Goal: Transaction & Acquisition: Purchase product/service

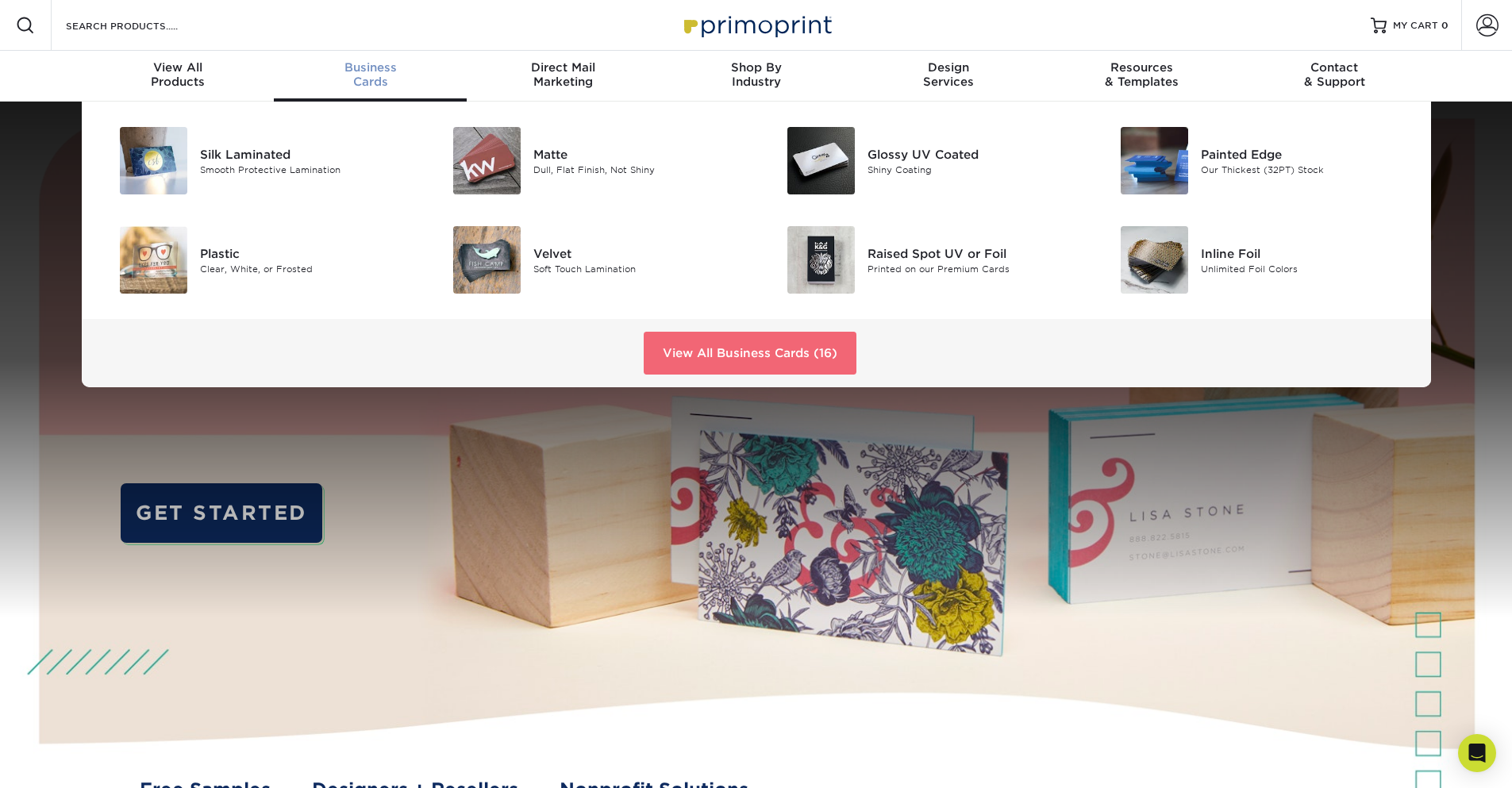
click at [779, 351] on link "View All Business Cards (16)" at bounding box center [750, 353] width 213 height 43
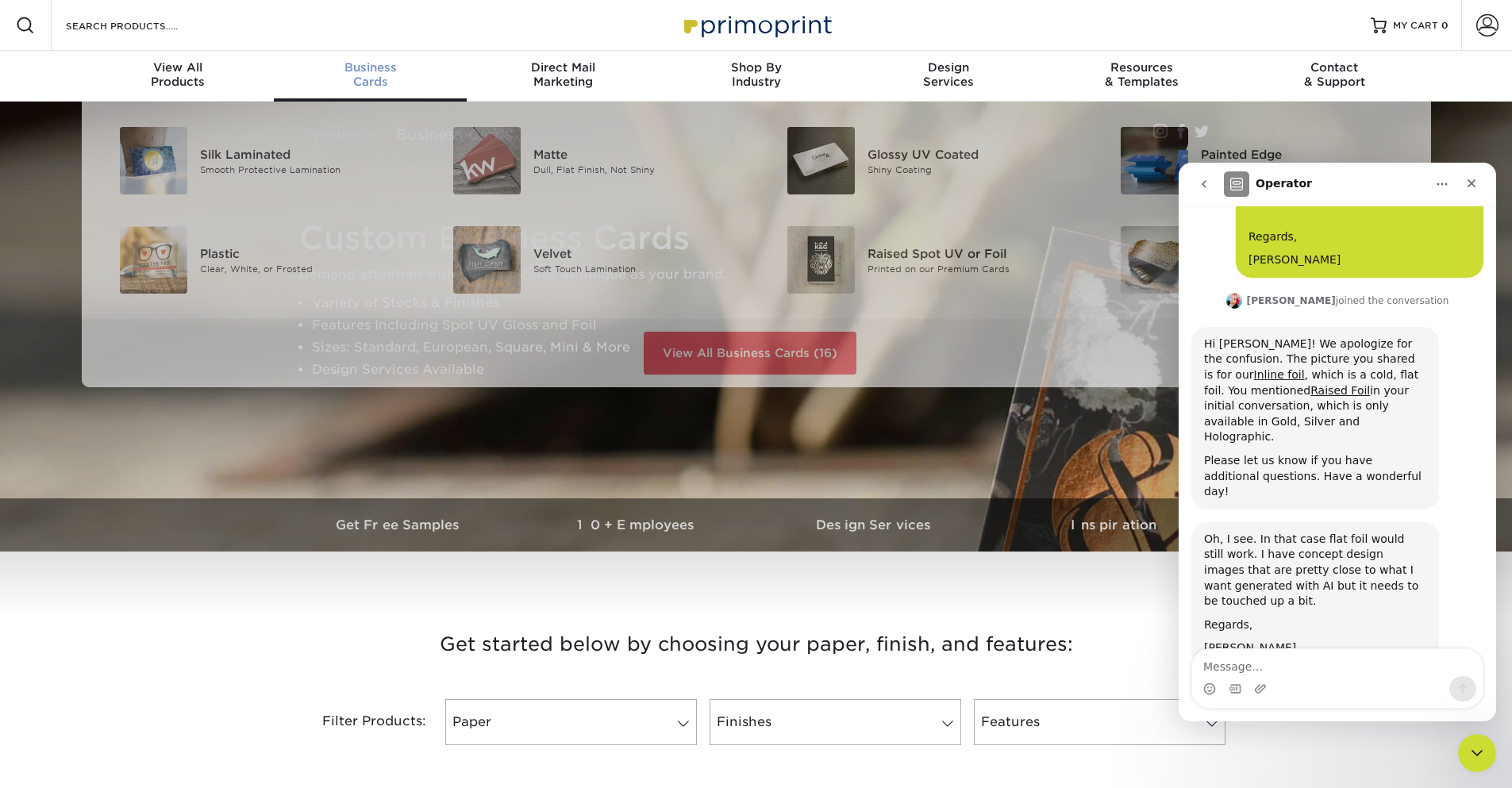
scroll to position [1039, 0]
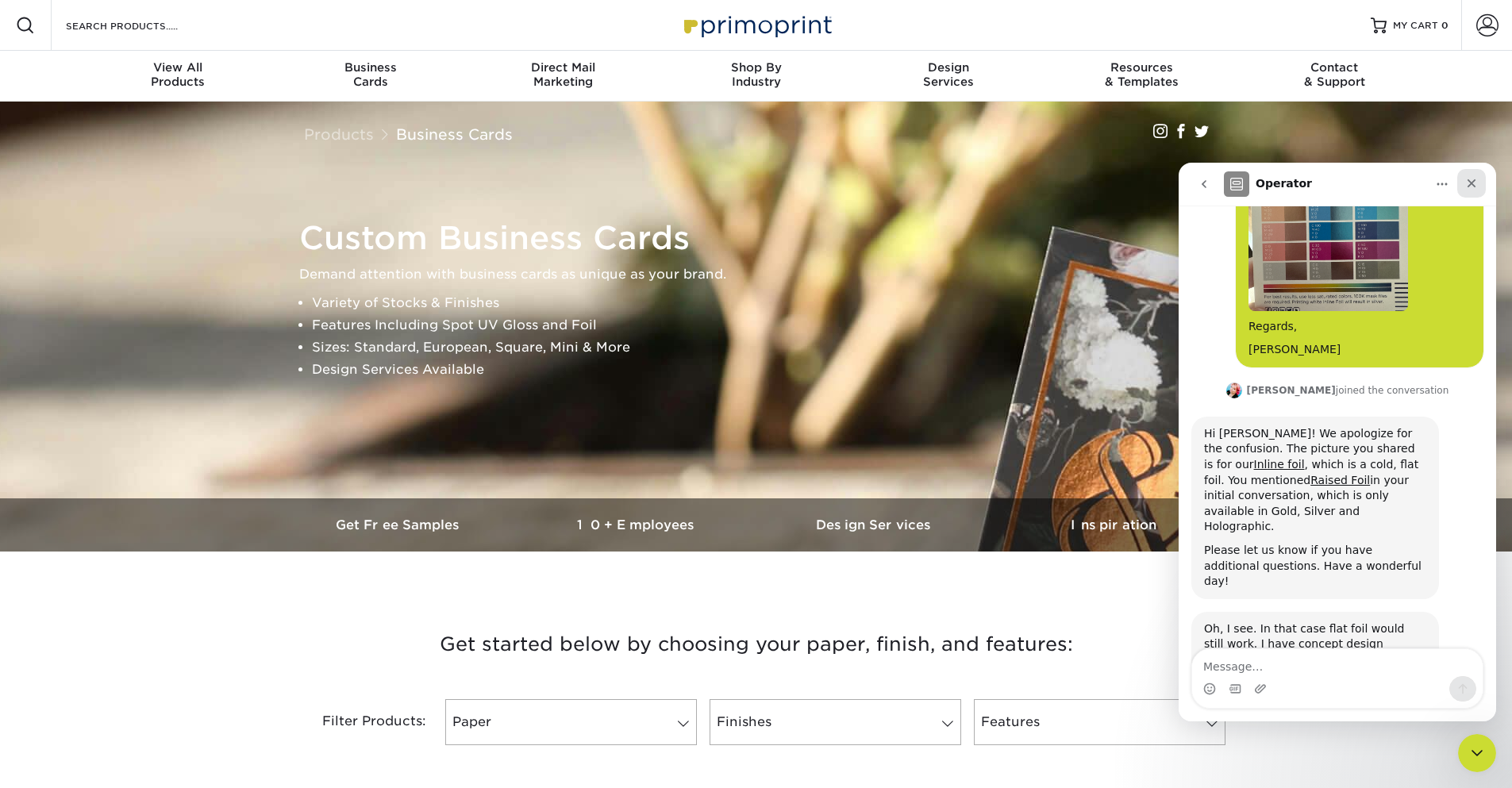
click at [1472, 180] on icon "Close" at bounding box center [1471, 183] width 13 height 13
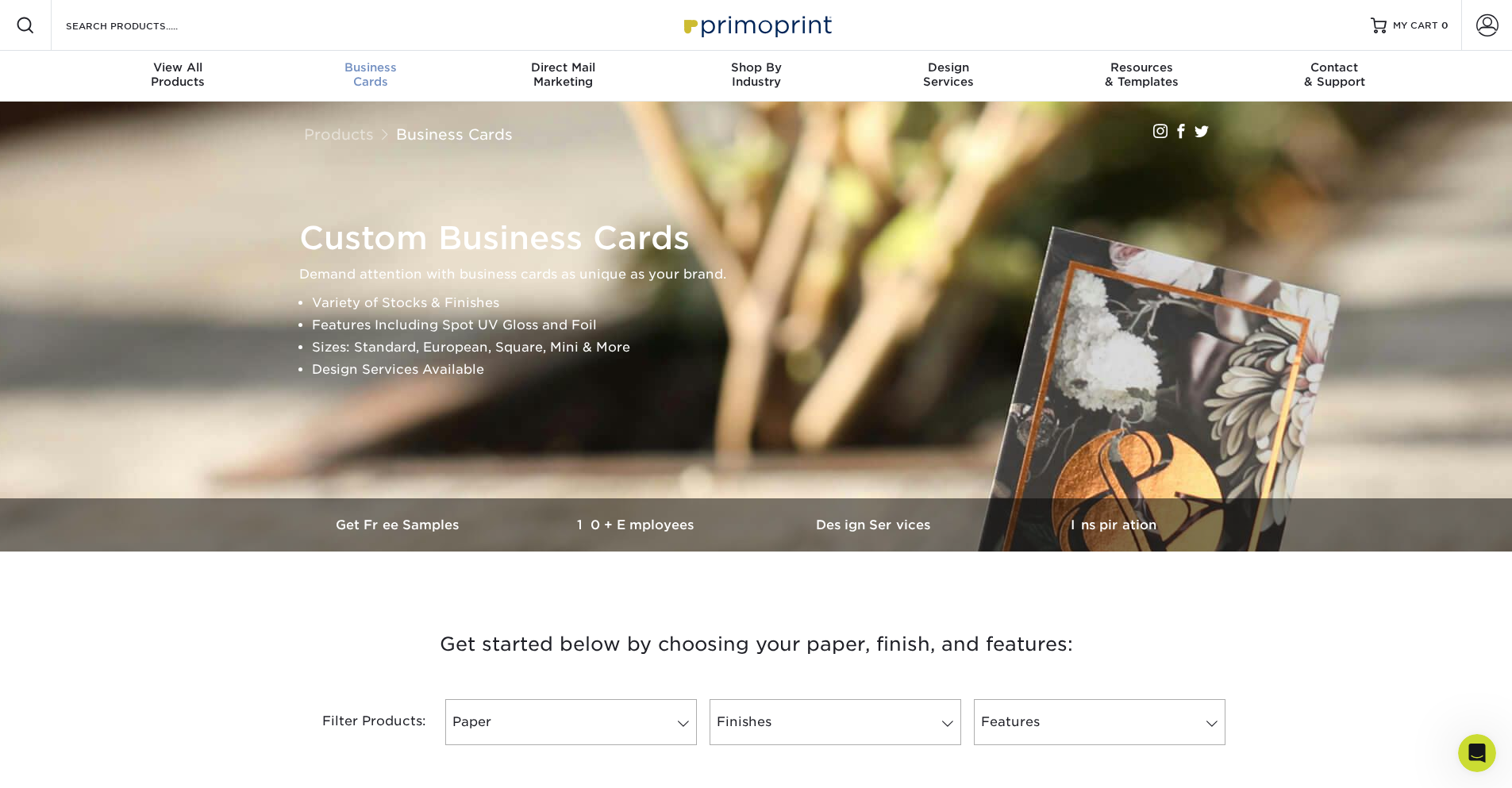
scroll to position [1132, 0]
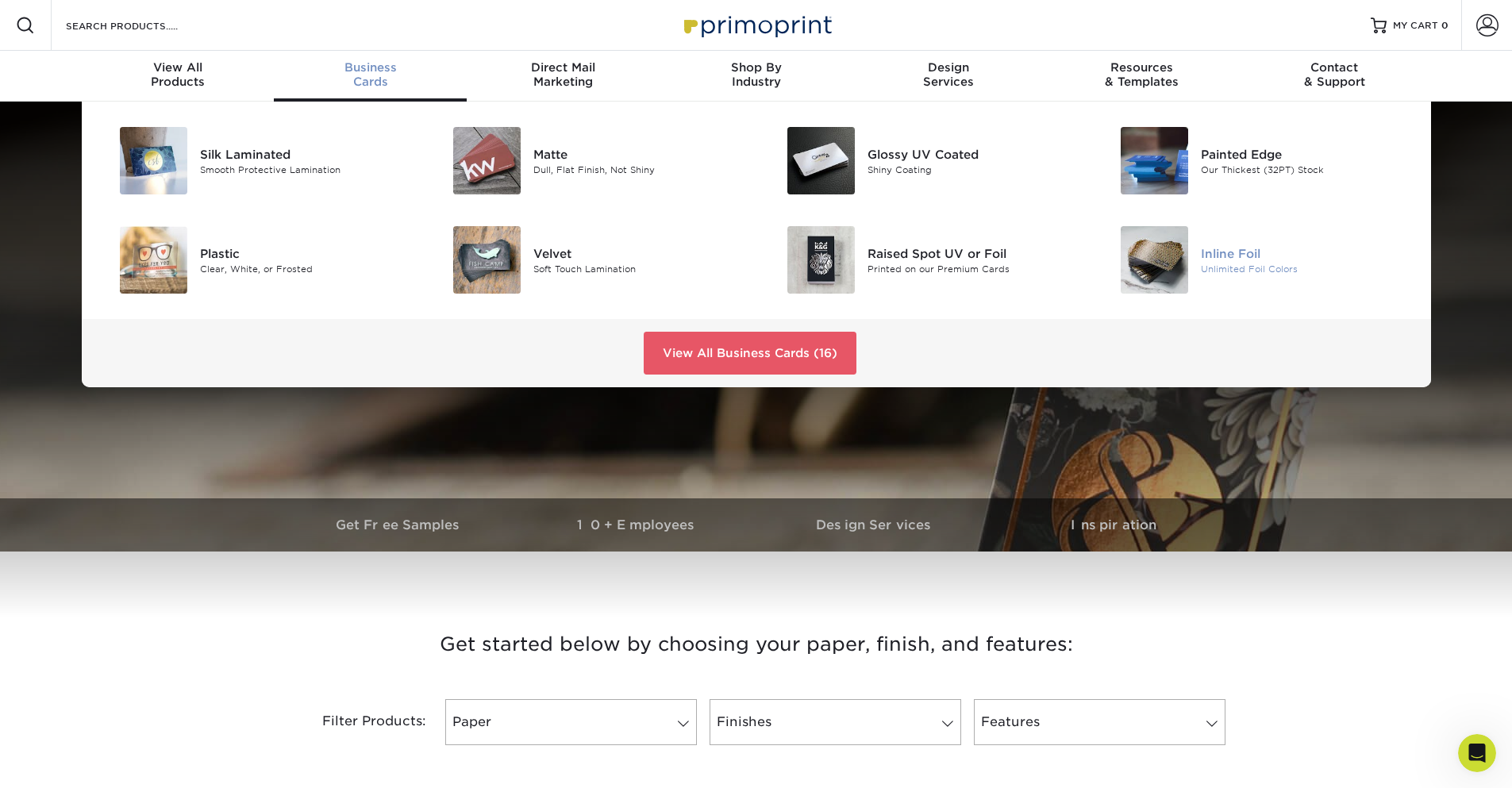
click at [1224, 255] on div "Inline Foil" at bounding box center [1306, 253] width 210 height 18
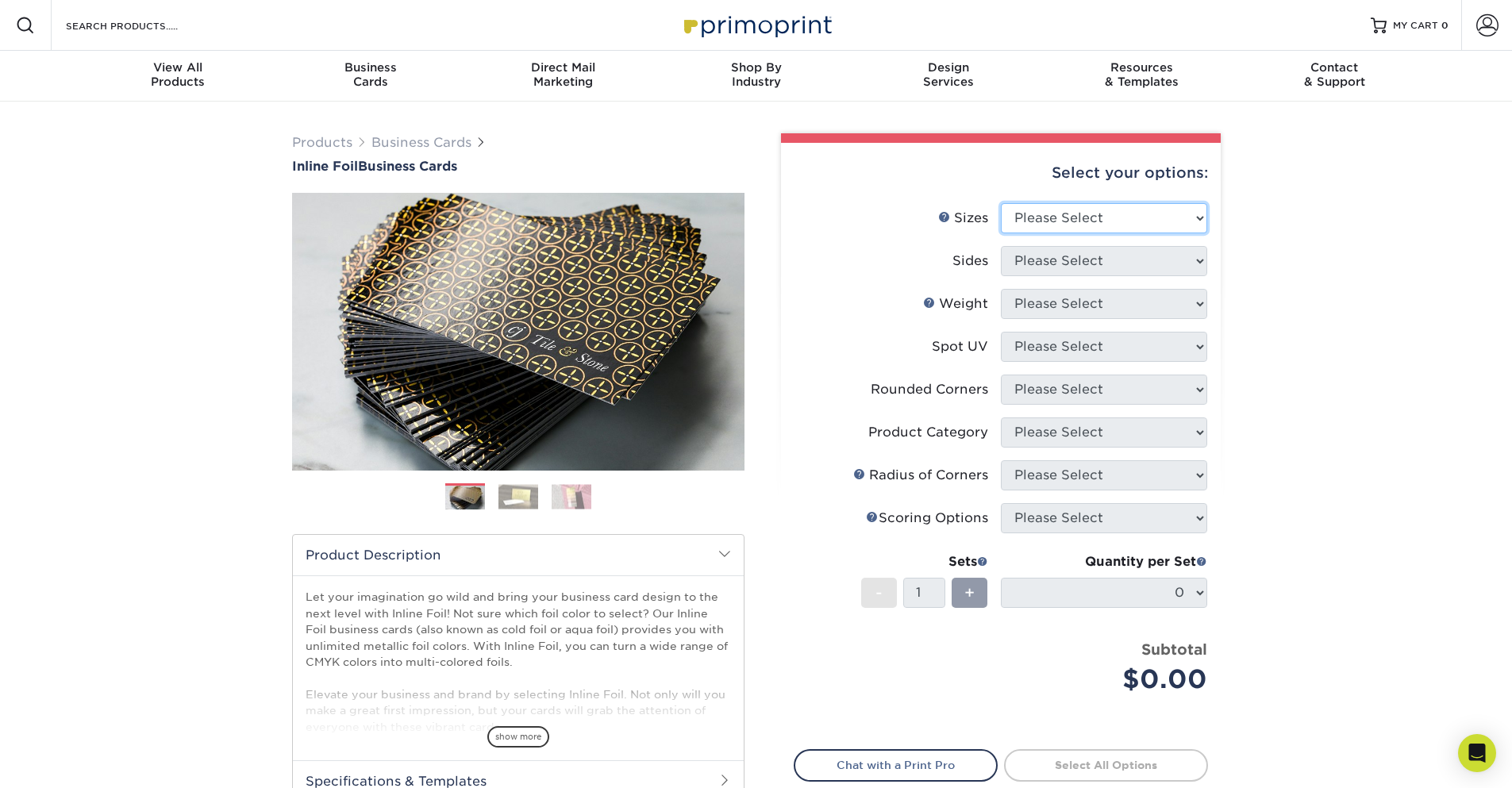
select select "2.00x3.50"
click at [1001, 203] on select "Please Select 1.5" x 3.5" - Mini 1.75" x 3.5" - Mini 2" x 2" - Square 2" x 3" -…" at bounding box center [1104, 218] width 206 height 30
select select "34527644-b4fd-4ffb-9092-1318eefcd9d9"
click at [1001, 246] on select "Please Select Print Both Sides - Foil Back Only Print Both Sides - Foil Both Si…" at bounding box center [1104, 261] width 206 height 30
click at [1149, 256] on select "Please Select Print Both Sides - Foil Back Only Print Both Sides - Foil Both Si…" at bounding box center [1104, 261] width 206 height 30
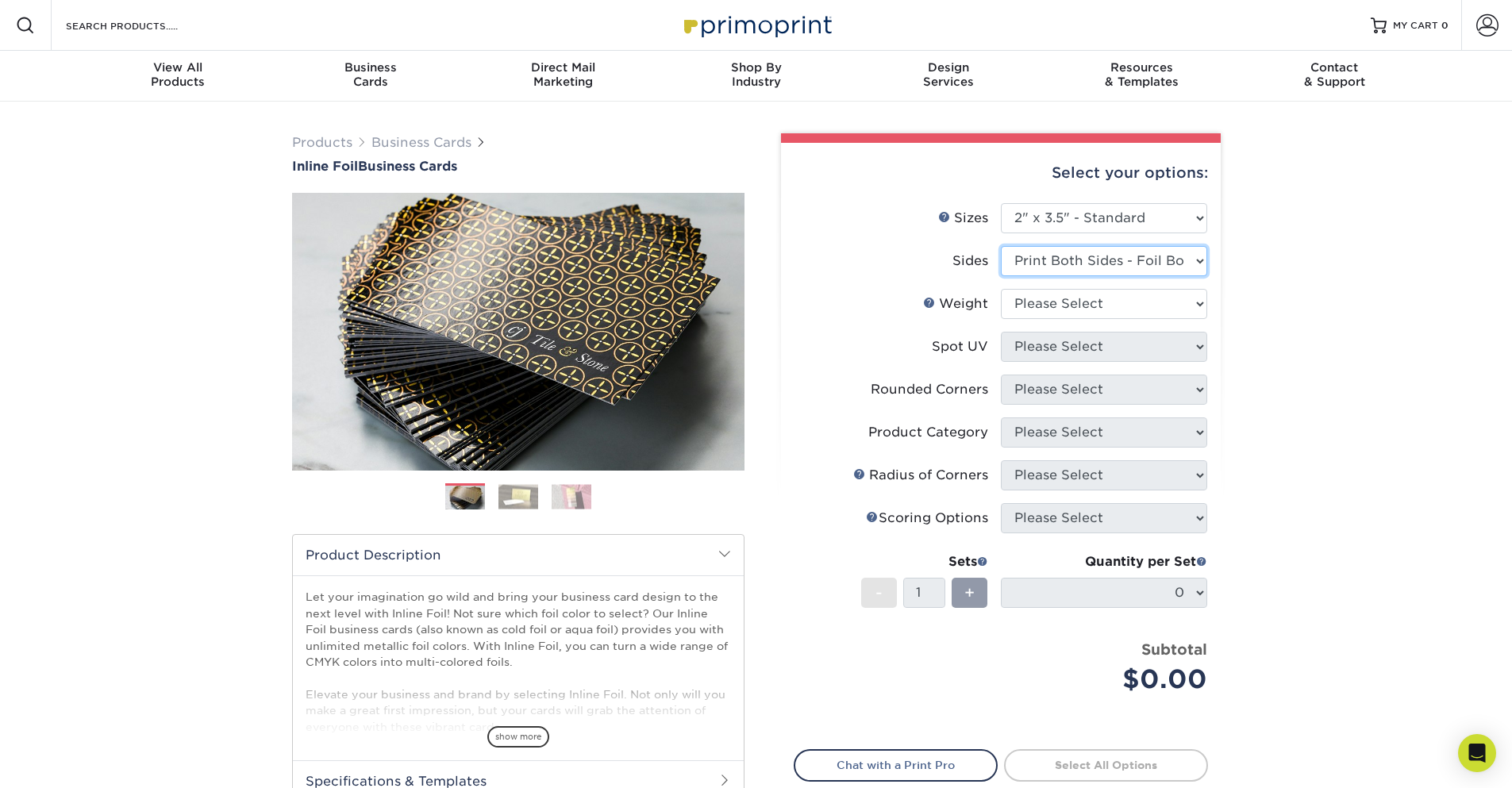
click at [1149, 256] on select "Please Select Print Both Sides - Foil Back Only Print Both Sides - Foil Both Si…" at bounding box center [1104, 261] width 206 height 30
click at [1357, 341] on div "Products Business Cards Inline Foil Business Cards Previous Next" at bounding box center [756, 526] width 1512 height 848
select select "16PT"
click at [1001, 289] on select "Please Select 16PT" at bounding box center [1104, 303] width 206 height 30
select select "3"
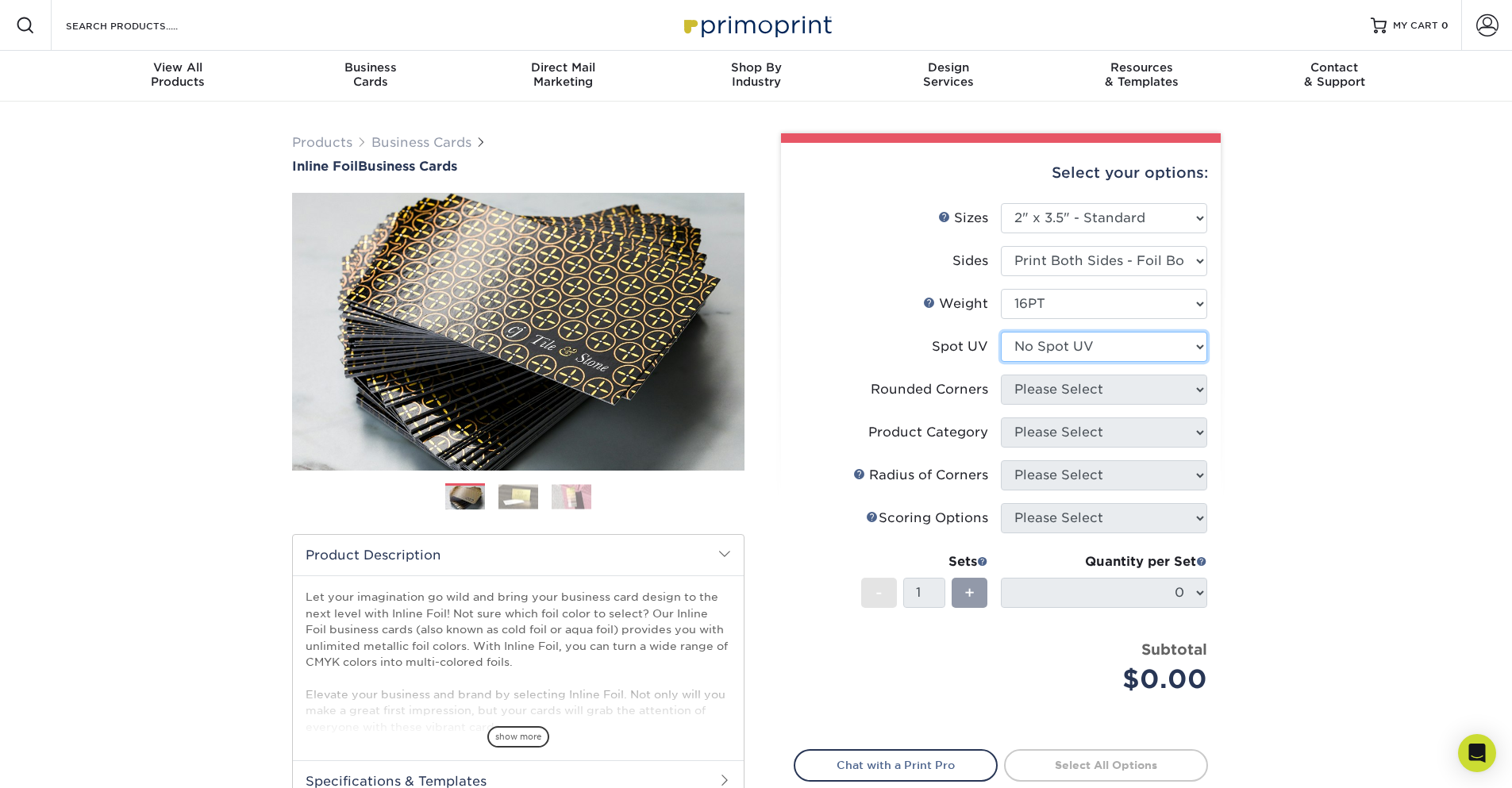
click at [1001, 332] on select "Please Select No Spot UV Front and Back (Both Sides) Front Only Back Only" at bounding box center [1104, 346] width 206 height 30
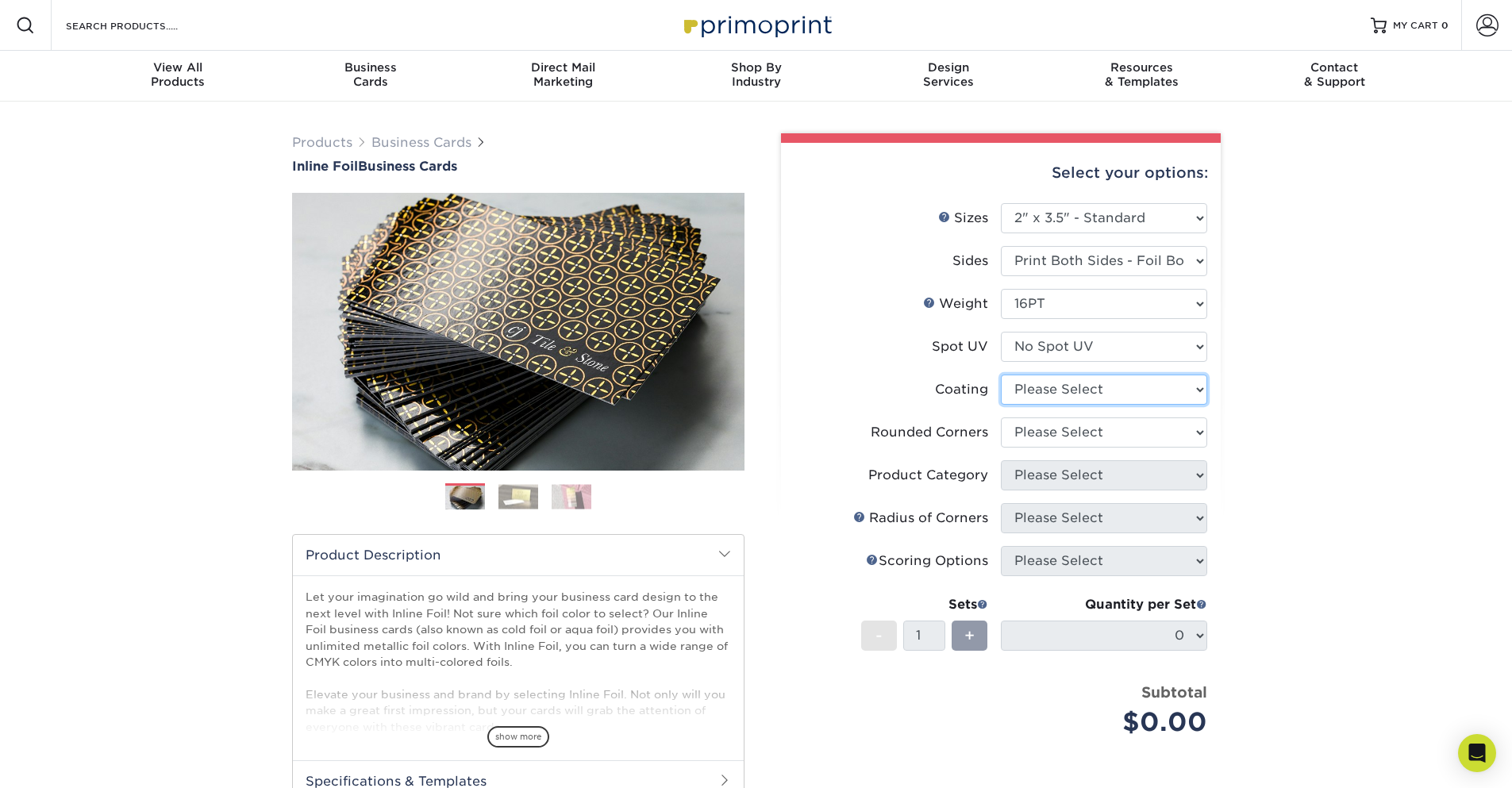
select select "ae367451-b2b8-45df-a344-0f05b6a12993"
click at [1001, 375] on select at bounding box center [1104, 390] width 206 height 30
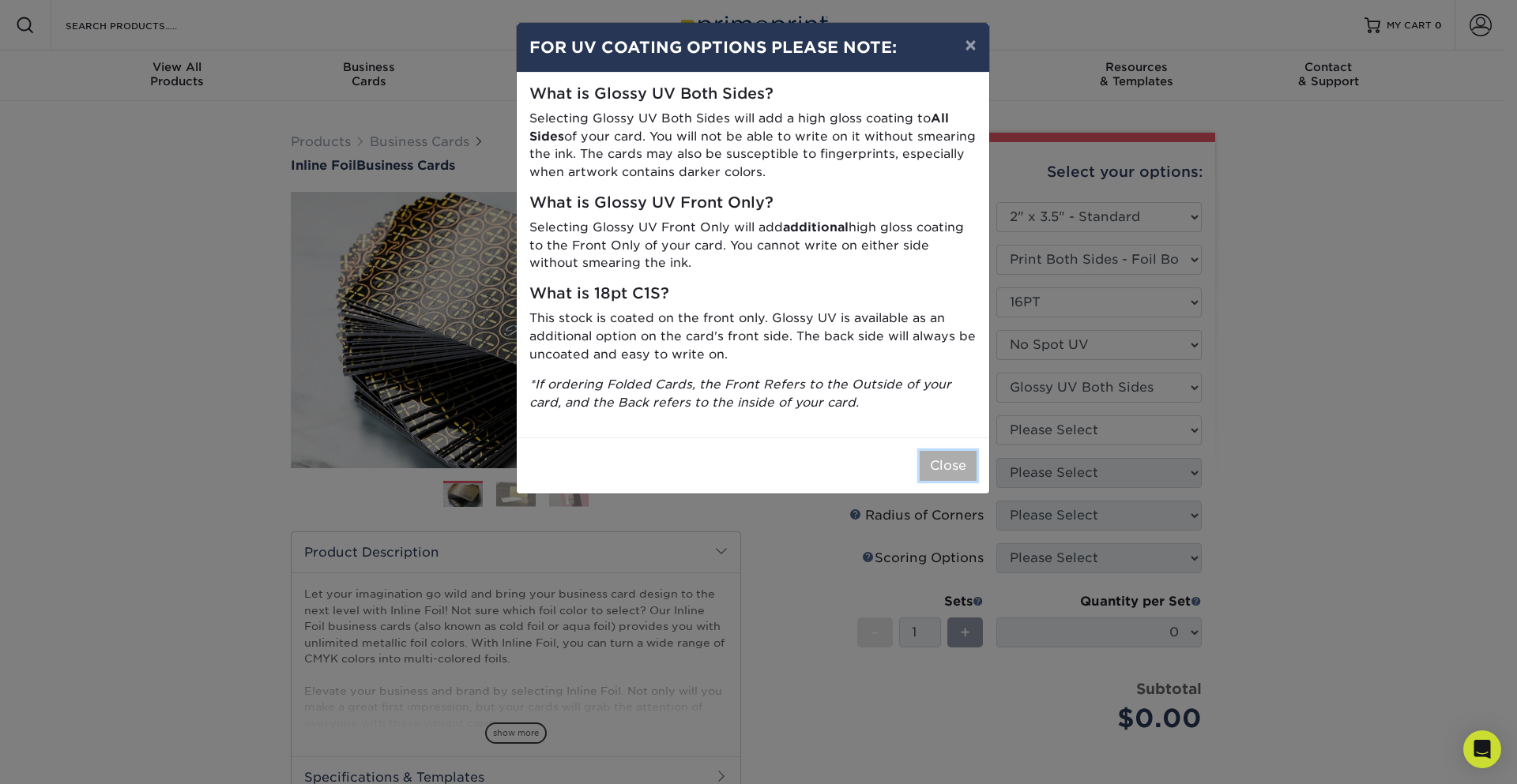
click at [934, 453] on button "Close" at bounding box center [948, 466] width 57 height 30
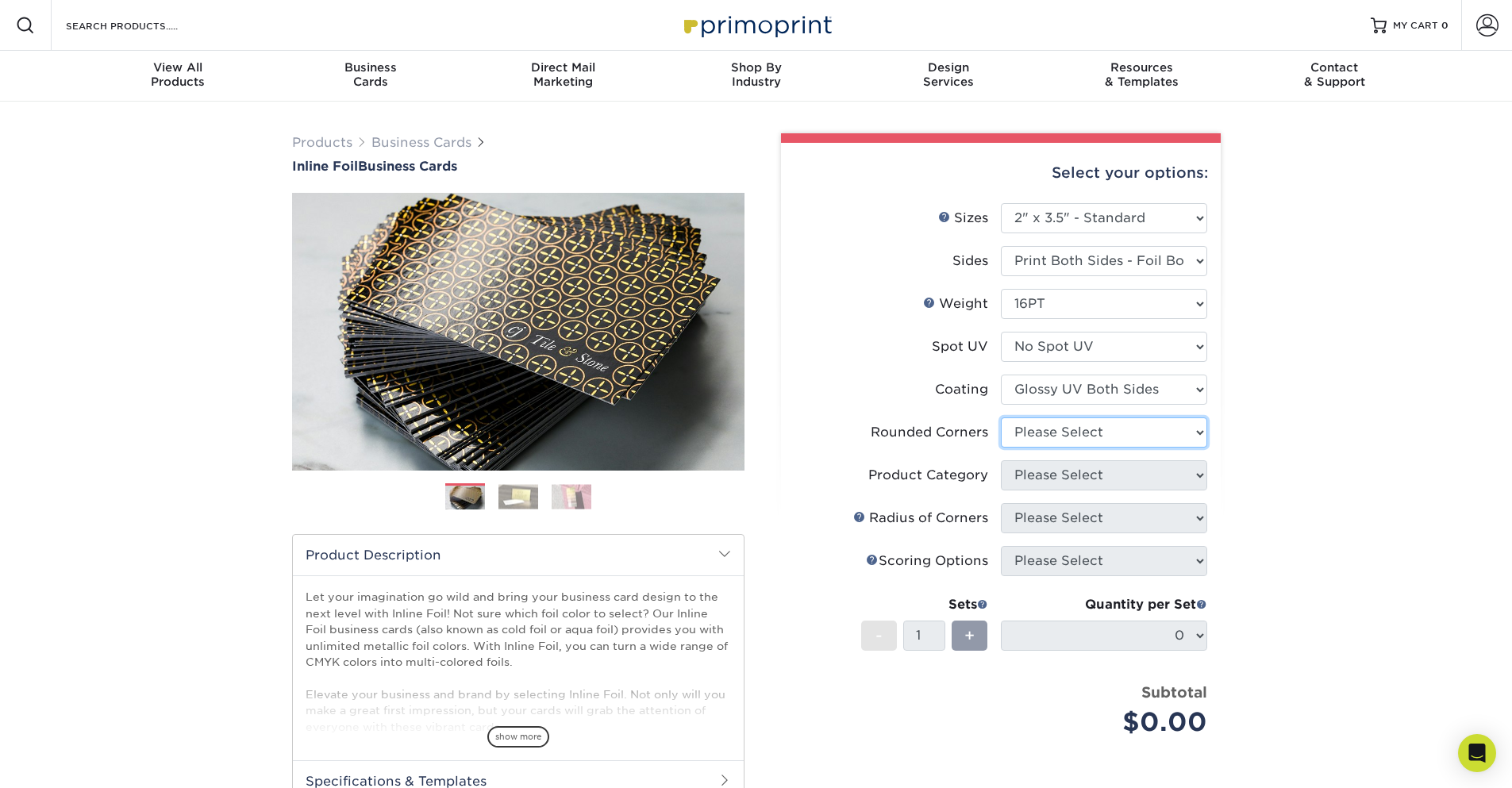
select select "0"
click at [1001, 417] on select "Please Select Yes - Round 2 Corners Yes - Round 4 Corners No" at bounding box center [1104, 432] width 206 height 30
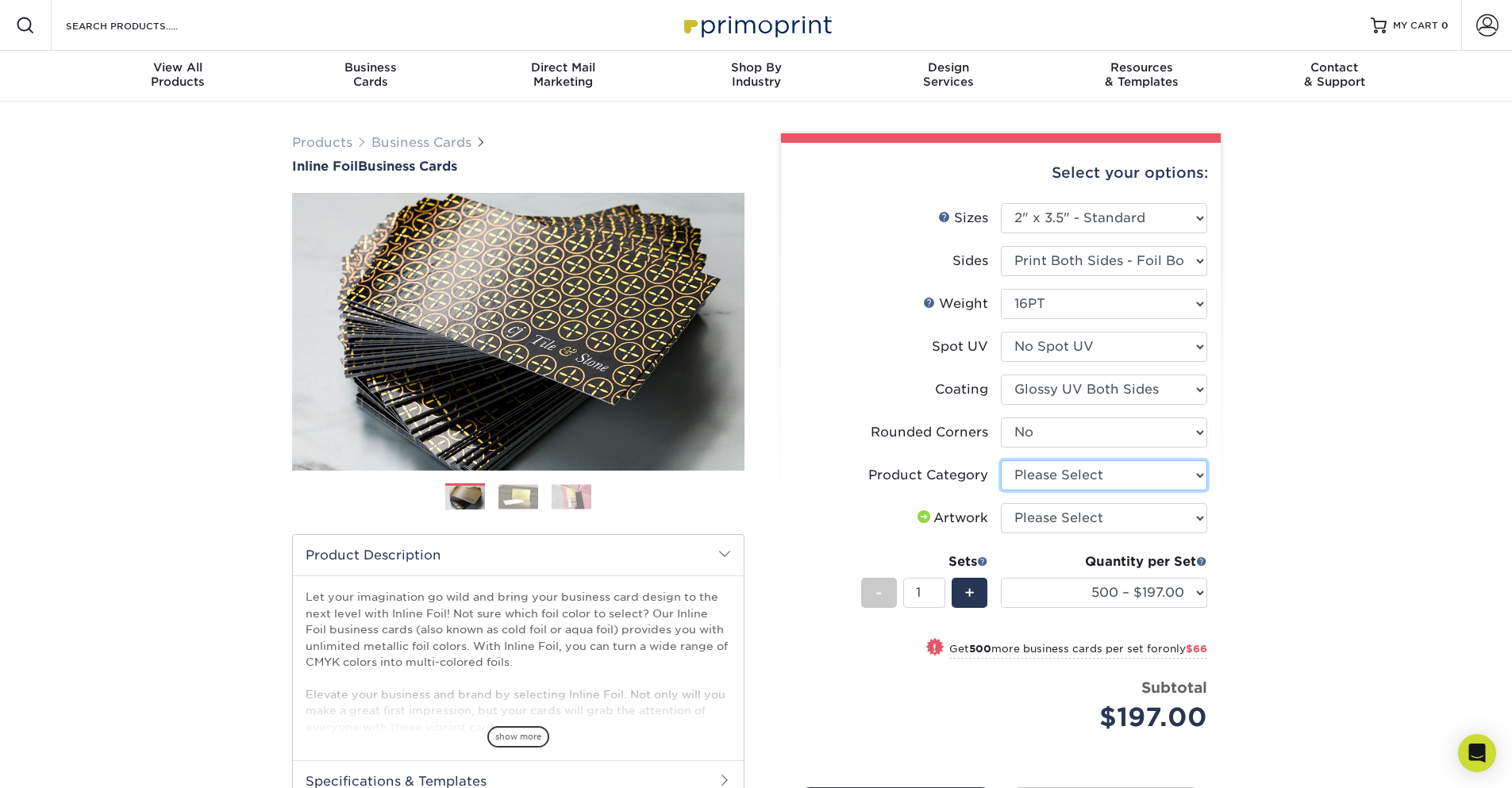
select select "3b5148f1-0588-4f88-a218-97bcfdce65c1"
click at [1001, 460] on select "Please Select Business Cards" at bounding box center [1104, 475] width 206 height 30
click at [1001, 503] on select "Please Select I will upload files I need a design - $100" at bounding box center [1104, 518] width 206 height 30
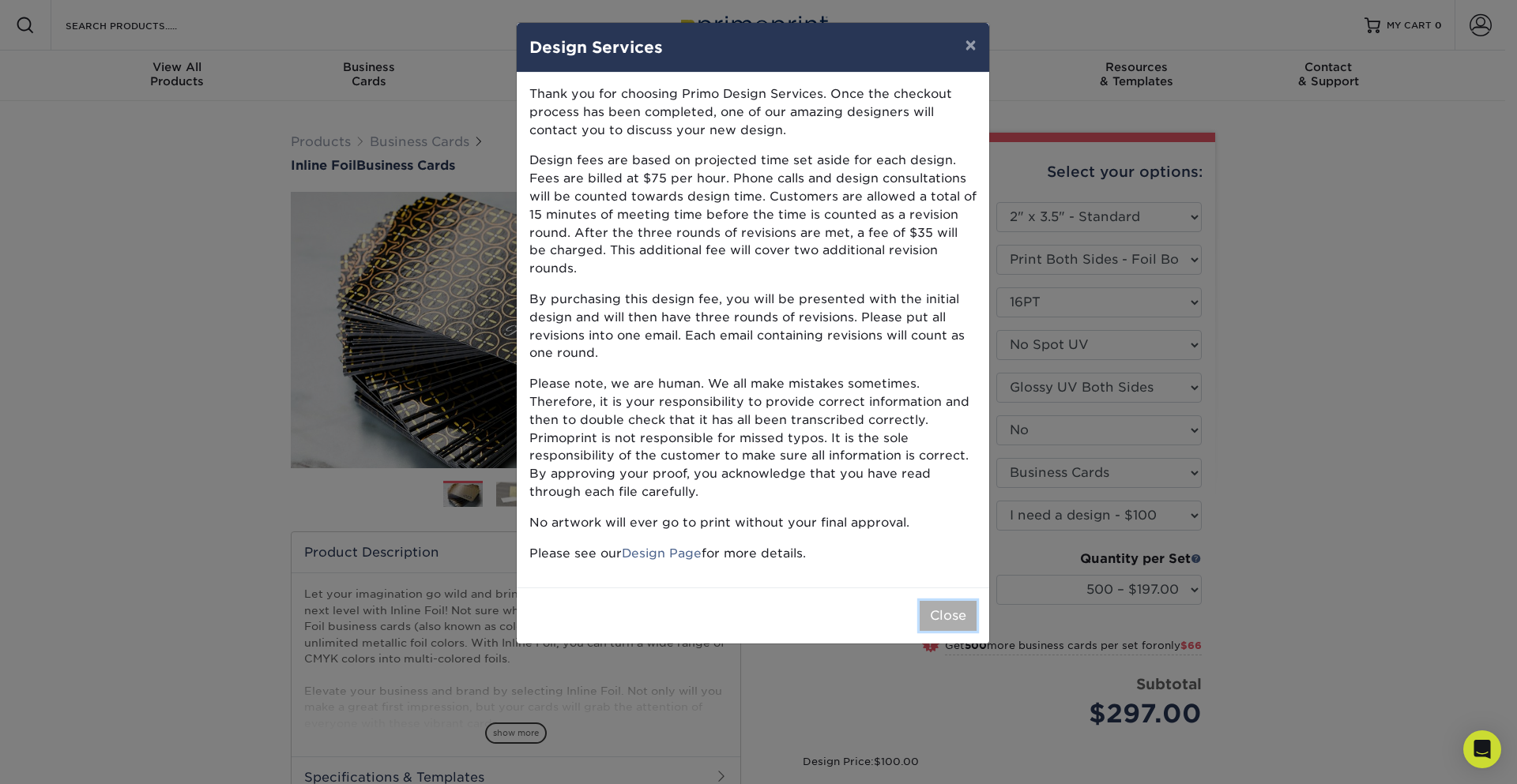
click at [957, 601] on button "Close" at bounding box center [948, 616] width 57 height 30
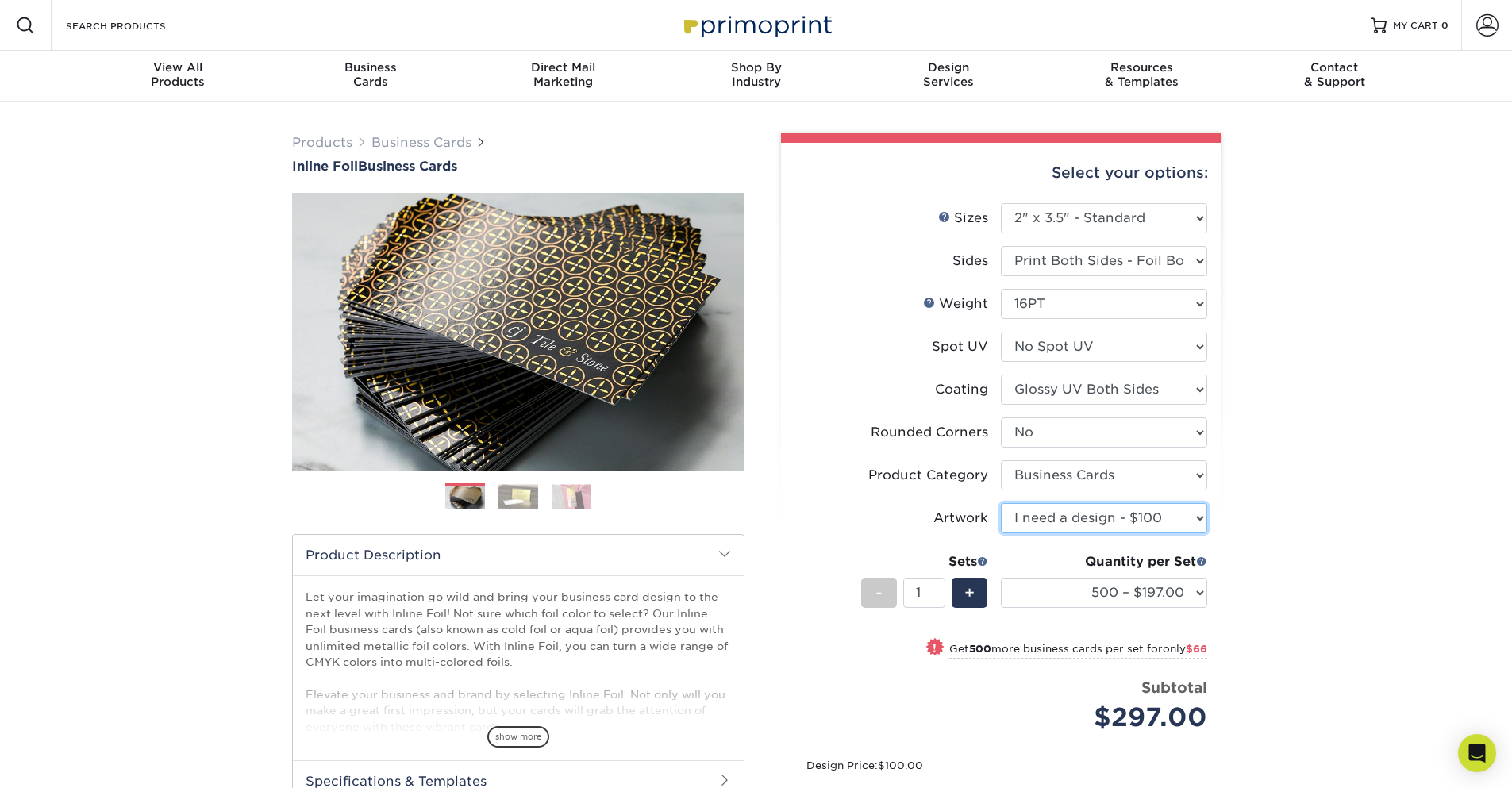
click at [1001, 503] on select "Please Select I will upload files I need a design - $100" at bounding box center [1104, 518] width 206 height 30
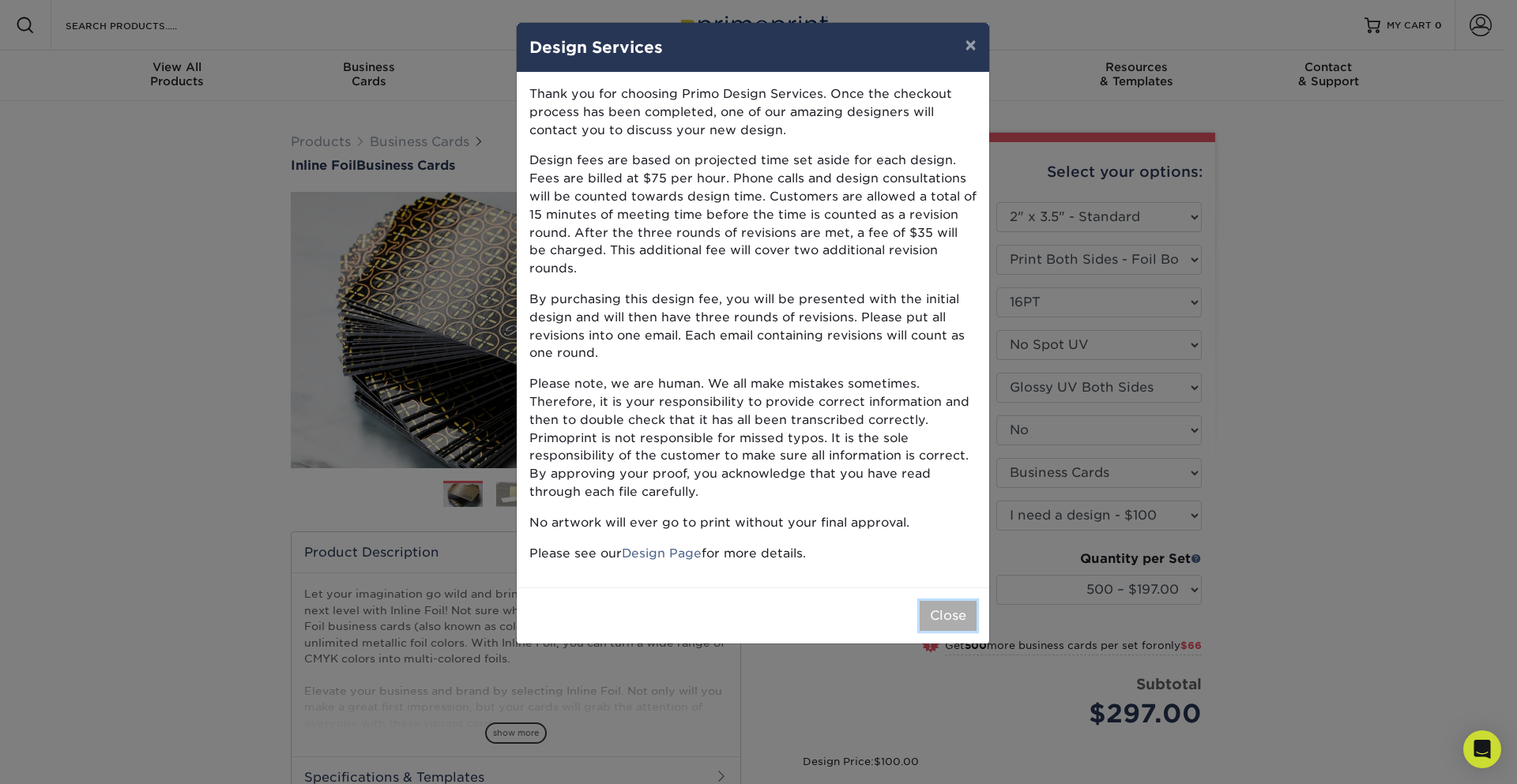
click at [953, 601] on button "Close" at bounding box center [948, 616] width 57 height 30
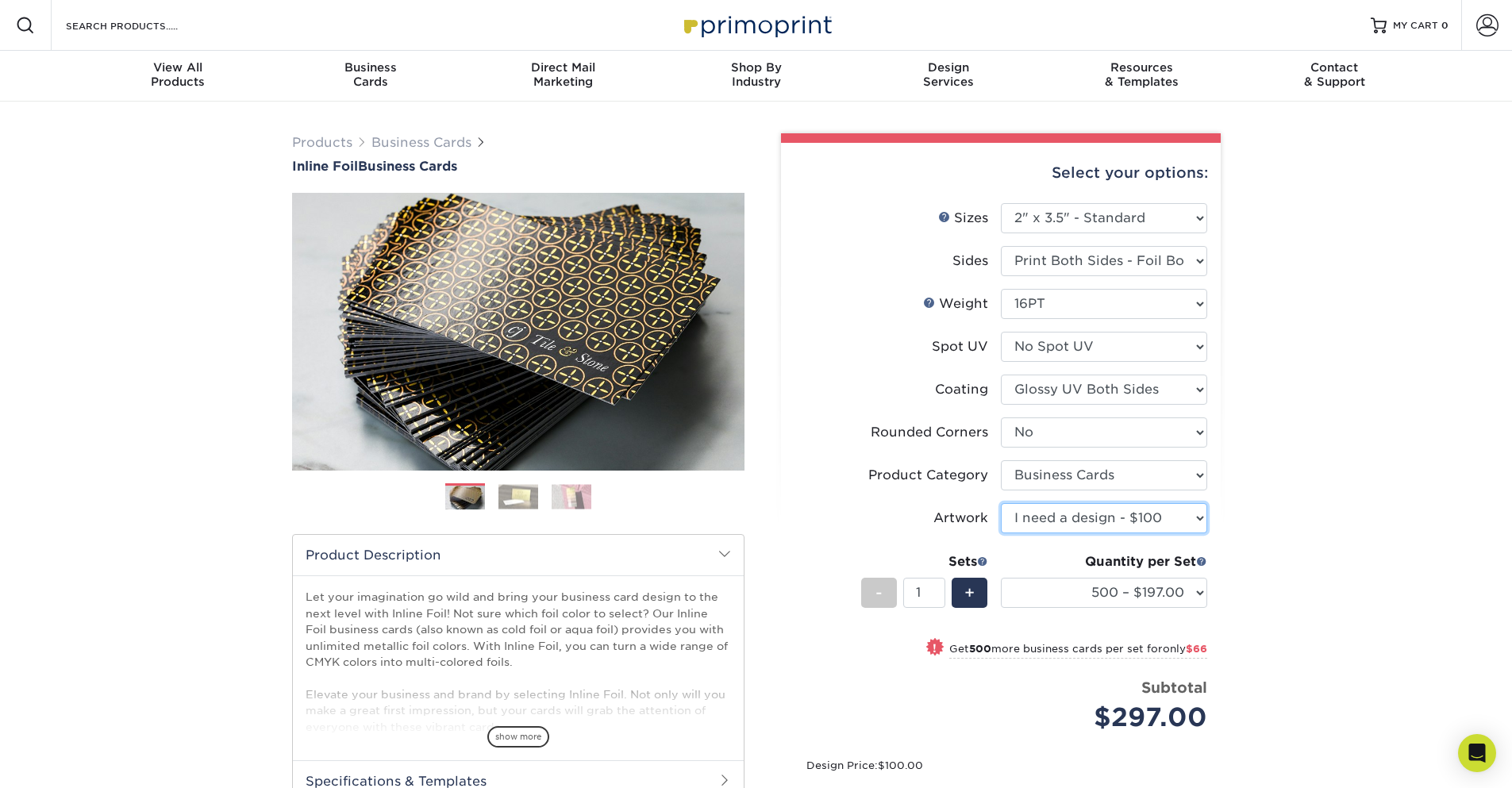
select select "upload"
click at [1001, 503] on select "Please Select I will upload files I need a design - $100" at bounding box center [1104, 518] width 206 height 30
click at [1311, 513] on div "Products Business Cards Inline Foil Business Cards Previous Next" at bounding box center [756, 537] width 1512 height 870
click at [1404, 459] on div "Products Business Cards Inline Foil Business Cards Previous Next" at bounding box center [756, 537] width 1512 height 870
click at [521, 498] on img at bounding box center [518, 496] width 39 height 25
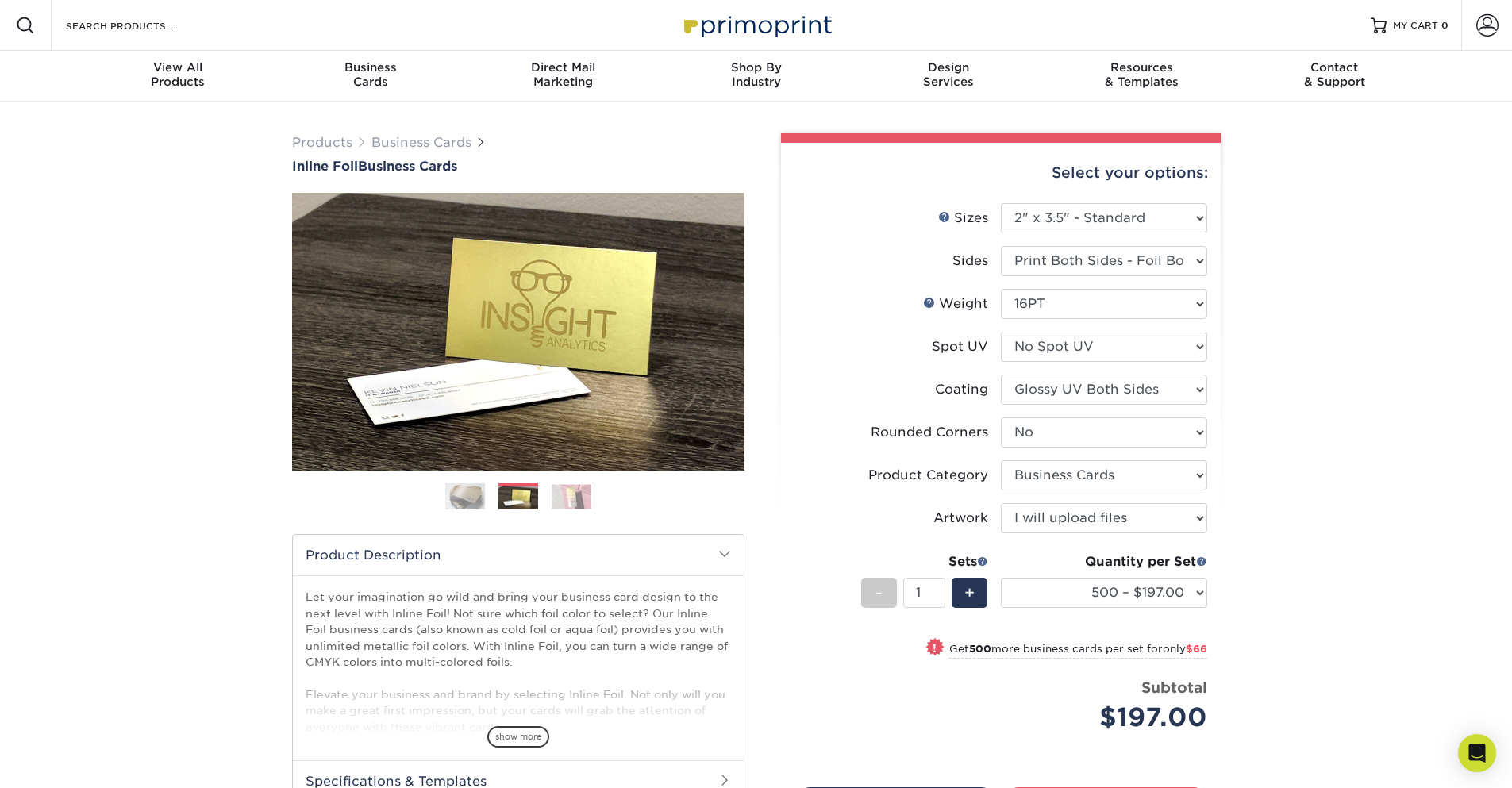
click at [559, 497] on img at bounding box center [571, 496] width 39 height 25
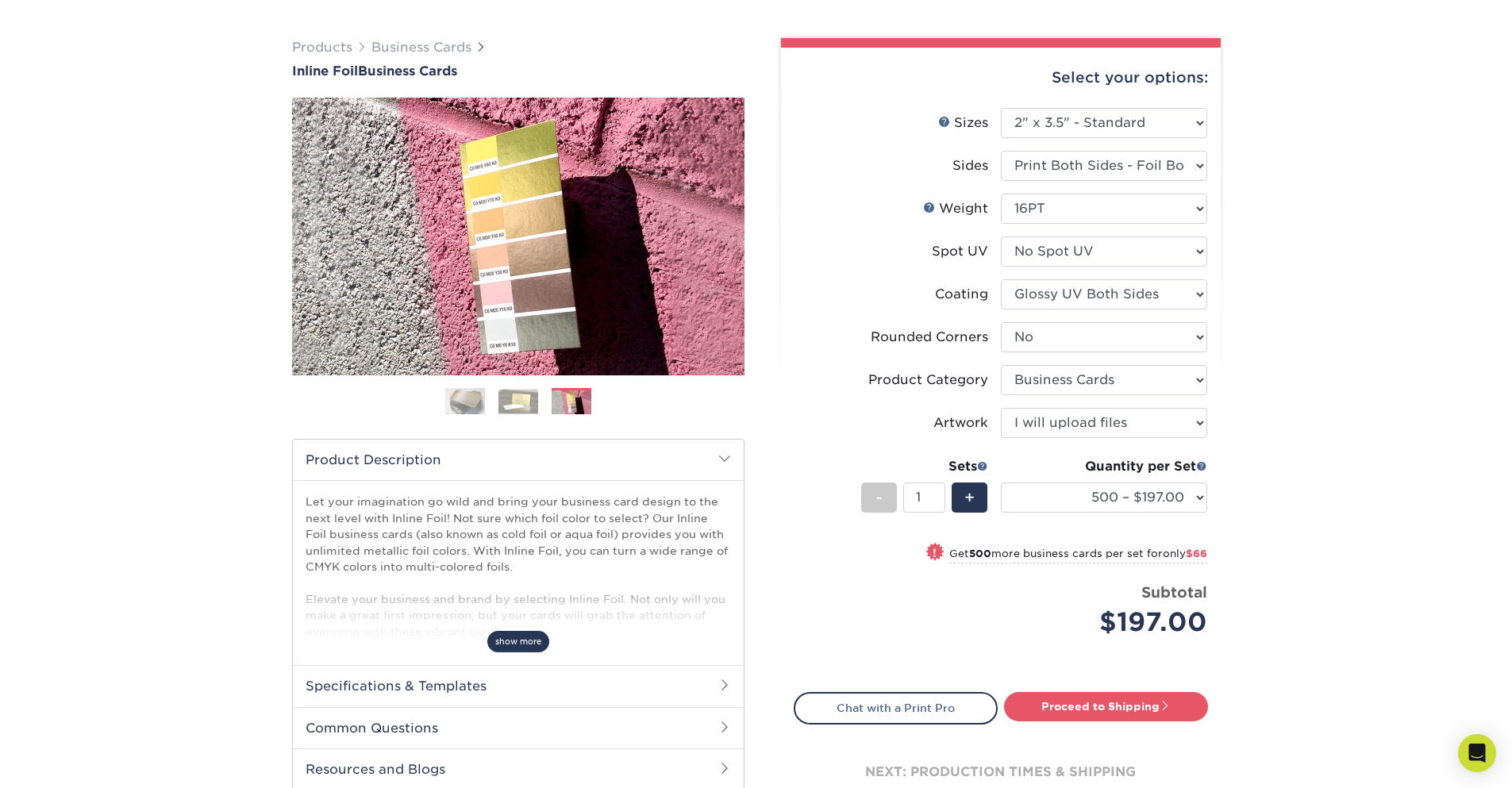
click at [519, 649] on span "show more" at bounding box center [518, 642] width 62 height 22
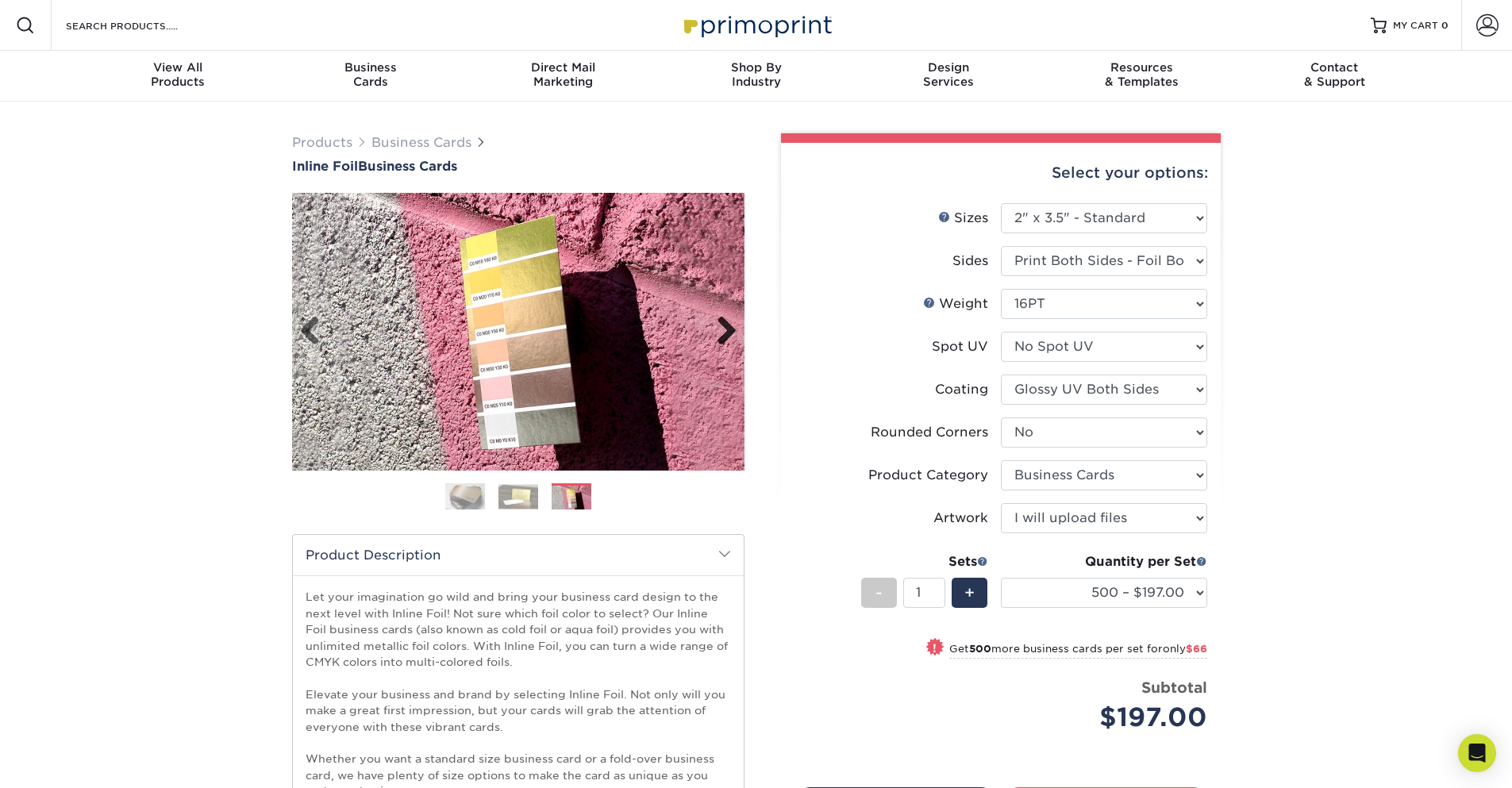
click at [725, 332] on link "Next" at bounding box center [720, 332] width 31 height 31
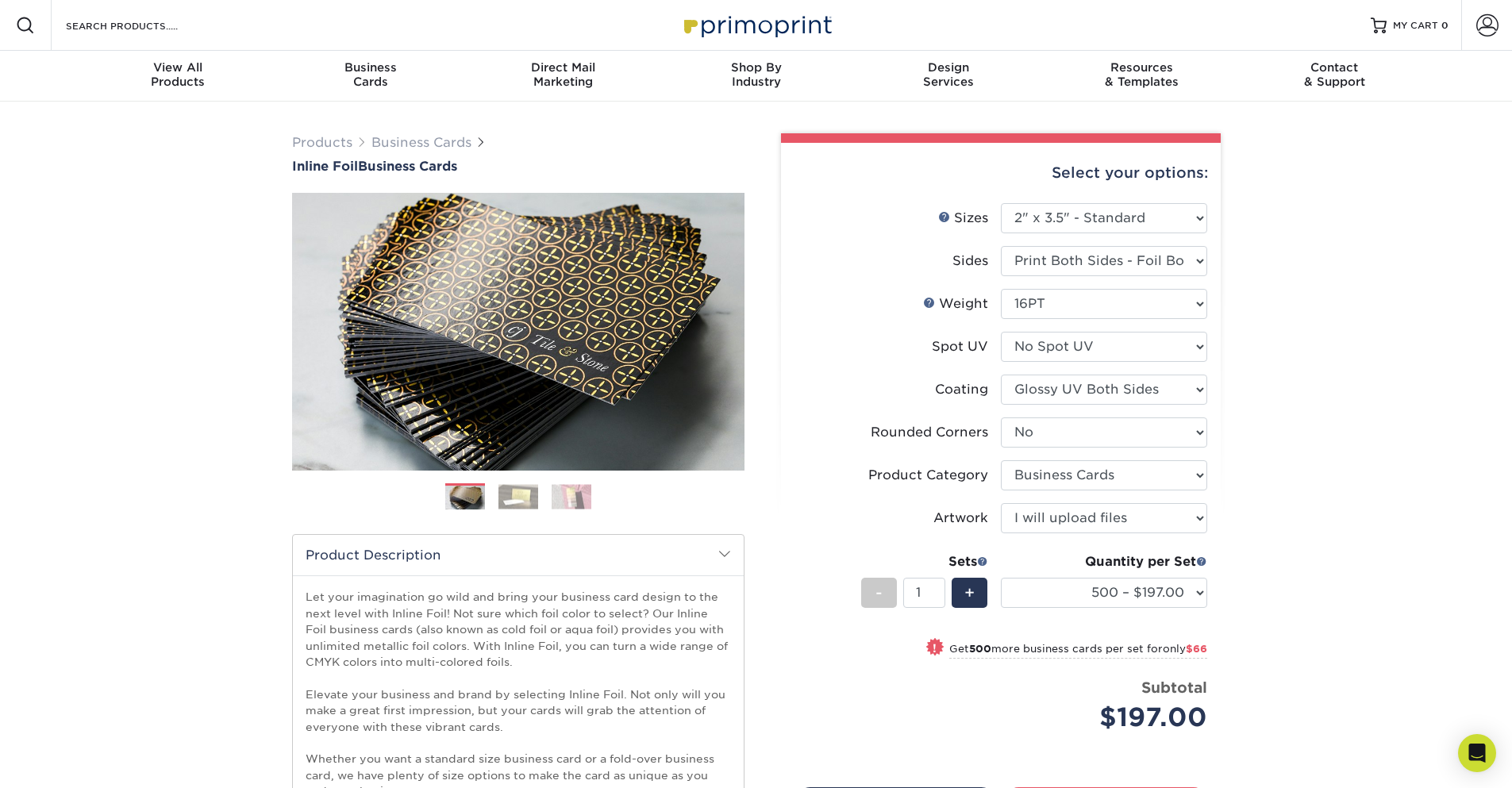
click at [180, 325] on div "Products Business Cards Inline Foil Business Cards Previous Next" at bounding box center [756, 652] width 1512 height 1099
